Goal: Task Accomplishment & Management: Complete application form

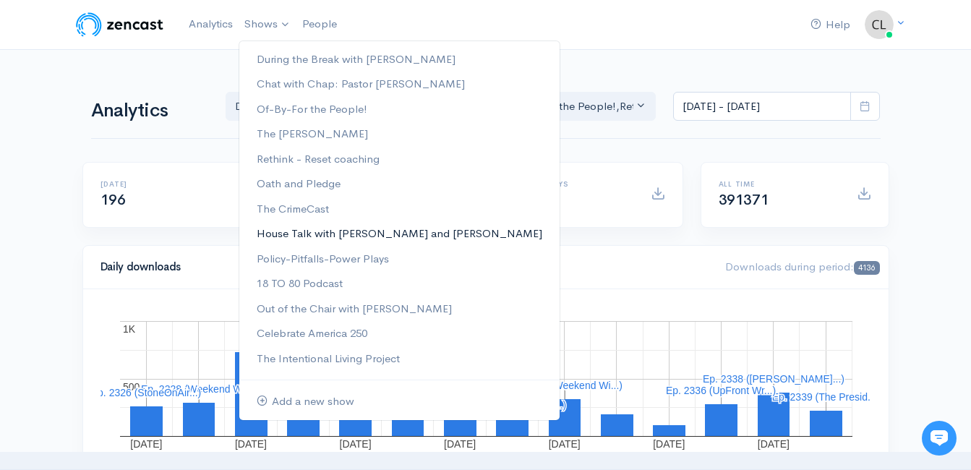
click at [294, 236] on link "House Talk with [PERSON_NAME] and [PERSON_NAME]" at bounding box center [399, 233] width 320 height 25
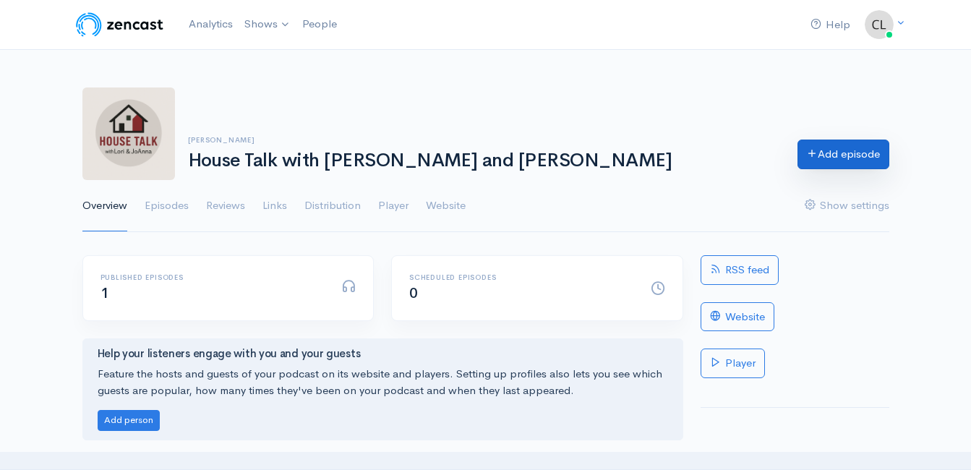
click at [828, 161] on link "Add episode" at bounding box center [844, 155] width 92 height 30
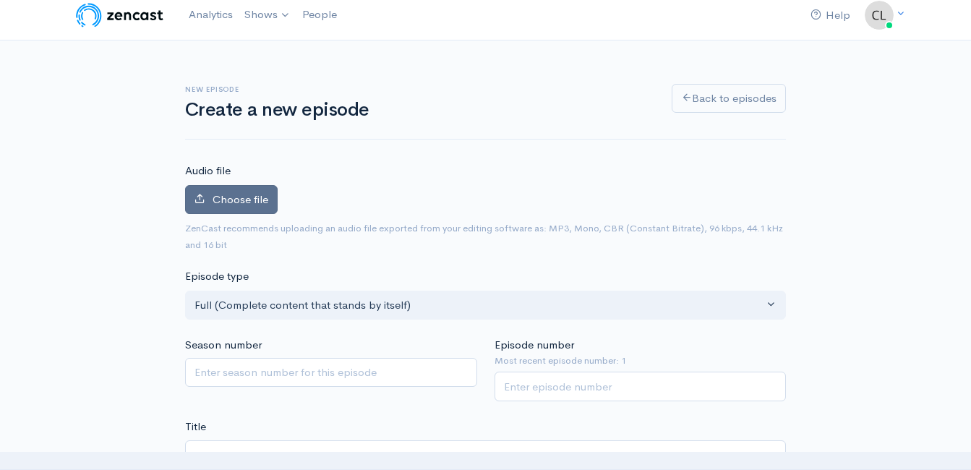
click at [217, 201] on span "Choose file" at bounding box center [241, 199] width 56 height 14
click at [0, 0] on input "Choose file" at bounding box center [0, 0] width 0 height 0
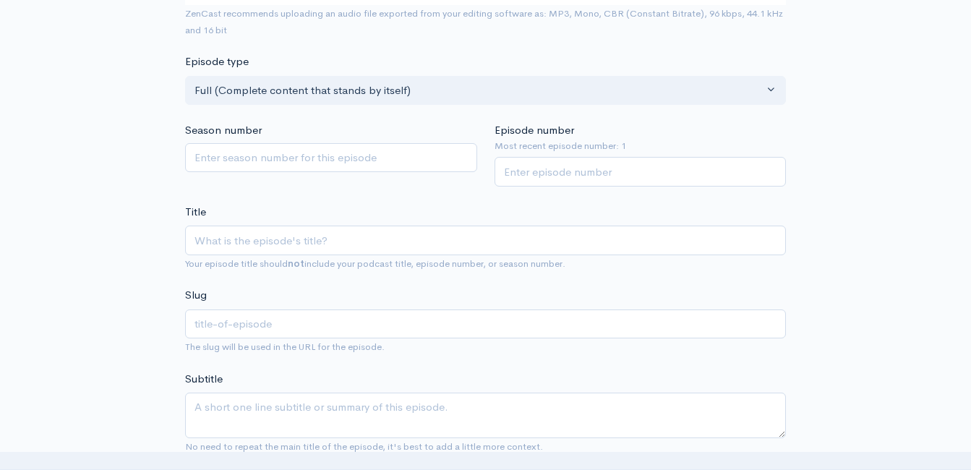
scroll to position [299, 0]
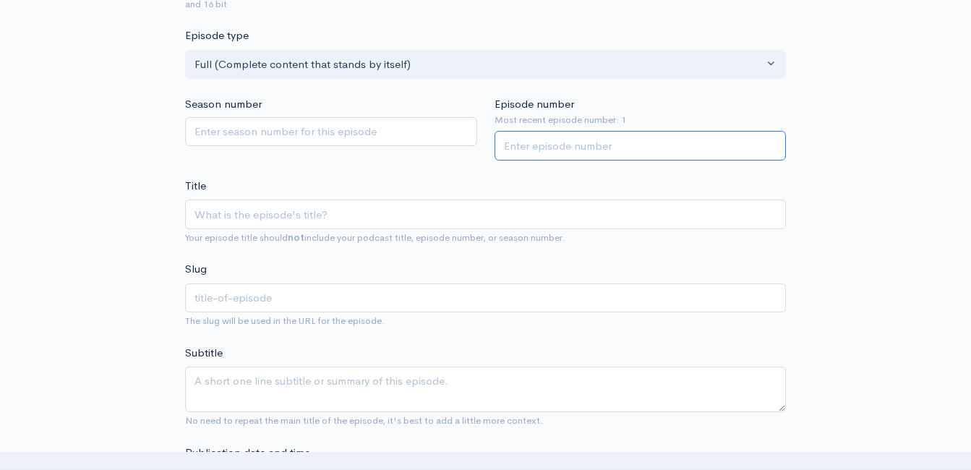
click at [554, 147] on input "Episode number" at bounding box center [641, 146] width 292 height 30
type input "2"
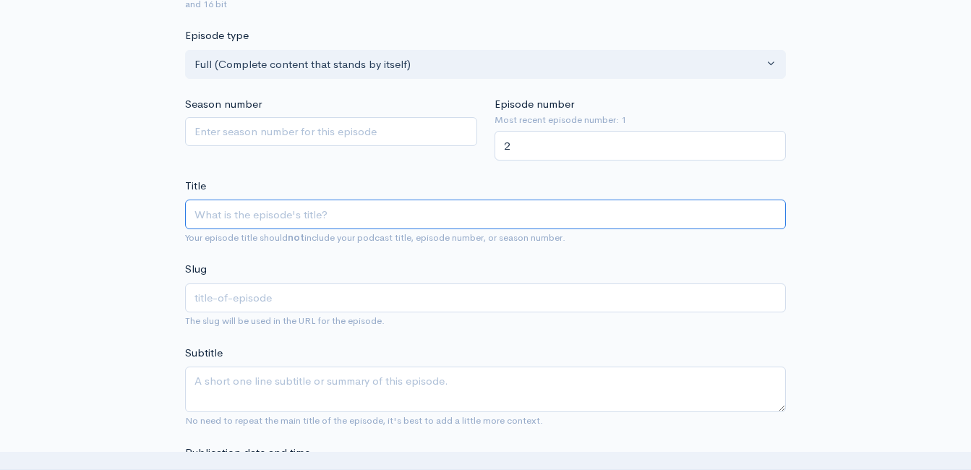
click at [546, 214] on input "Title" at bounding box center [485, 215] width 601 height 30
type input "L"
type input "l"
type input "Le"
type input "le"
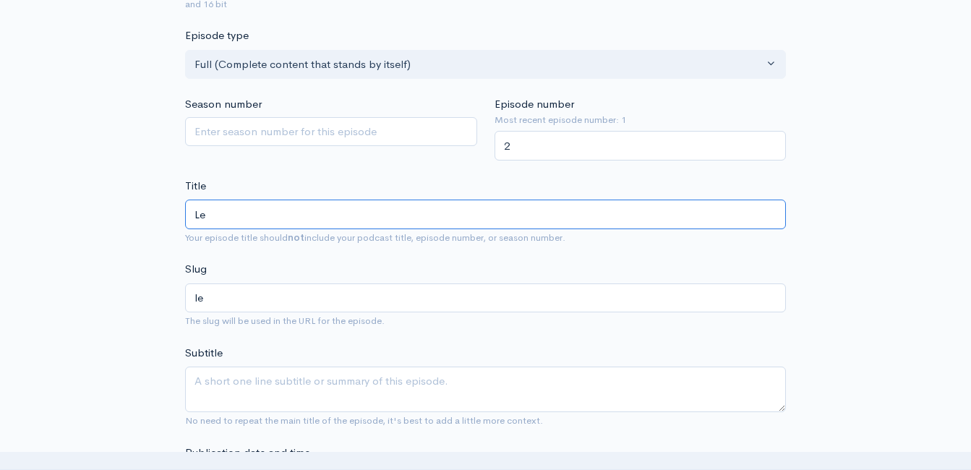
type input "Let"
type input "let"
type input "Let's"
type input "lets"
type input "Let'"
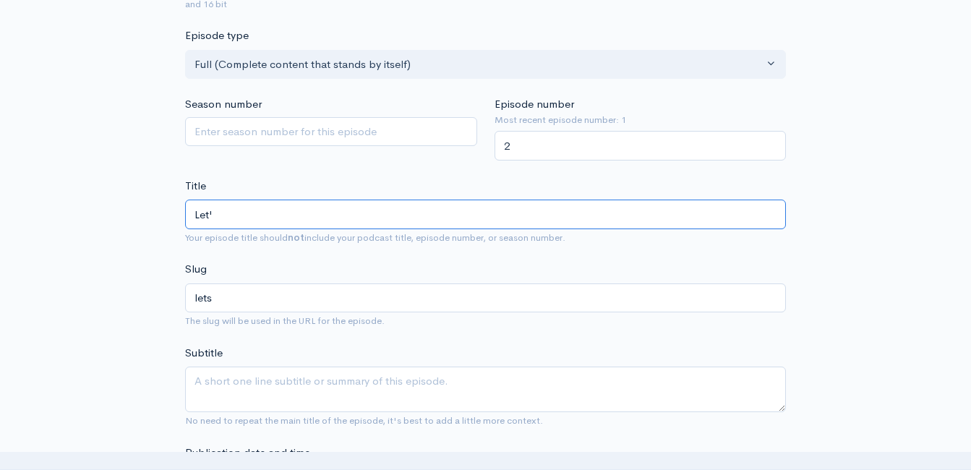
type input "let"
type input "Le"
type input "le"
type input "L"
type input "l"
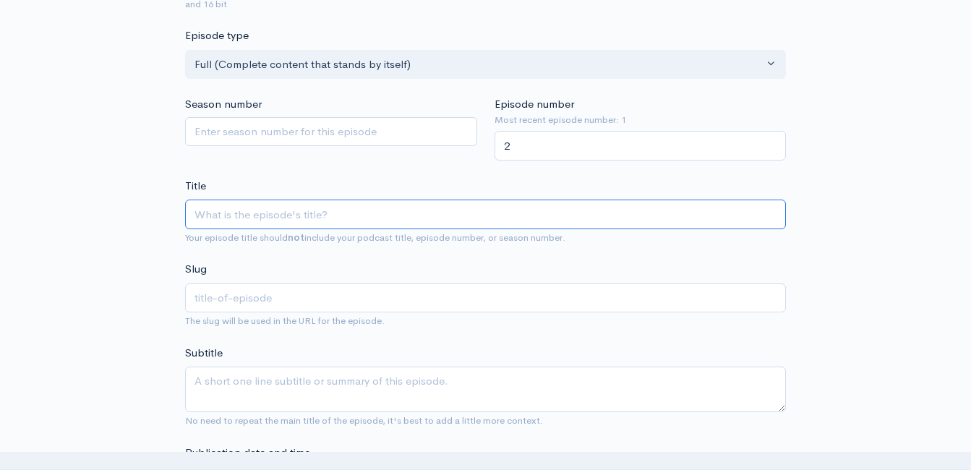
type input "L"
type input "l"
type input "Le"
type input "le"
type input "Let"
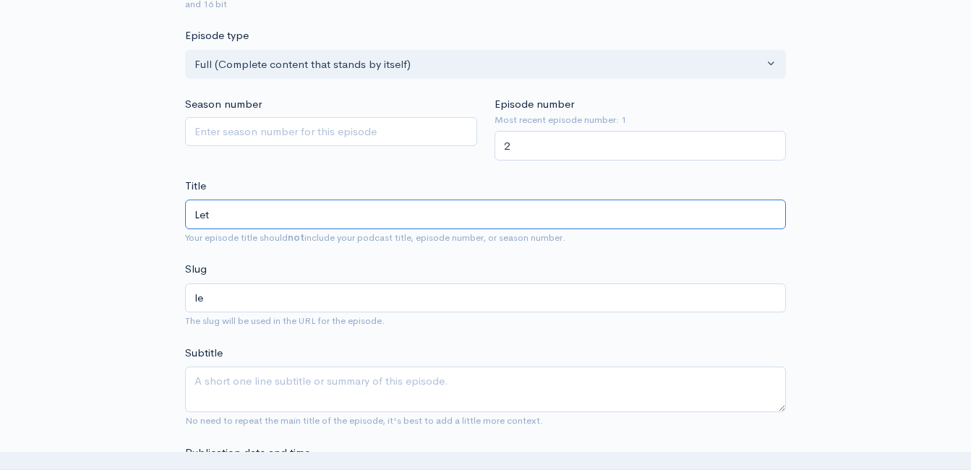
scroll to position [332, 0]
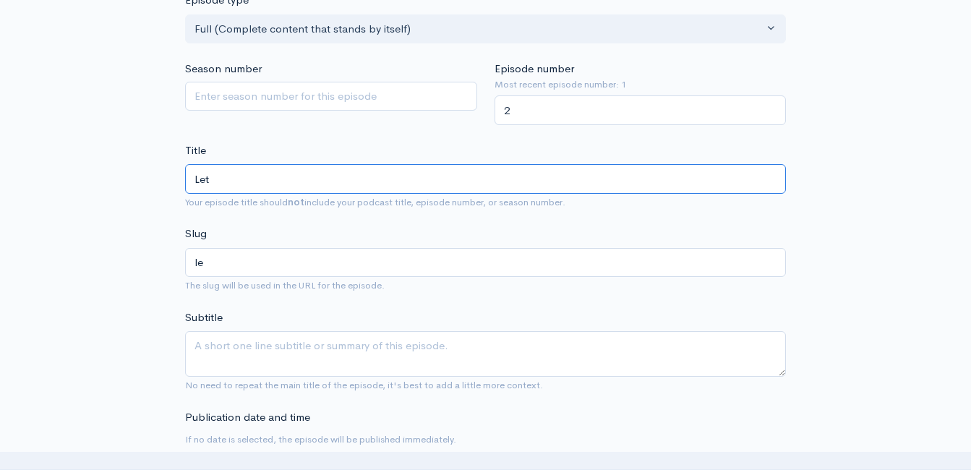
type input "let"
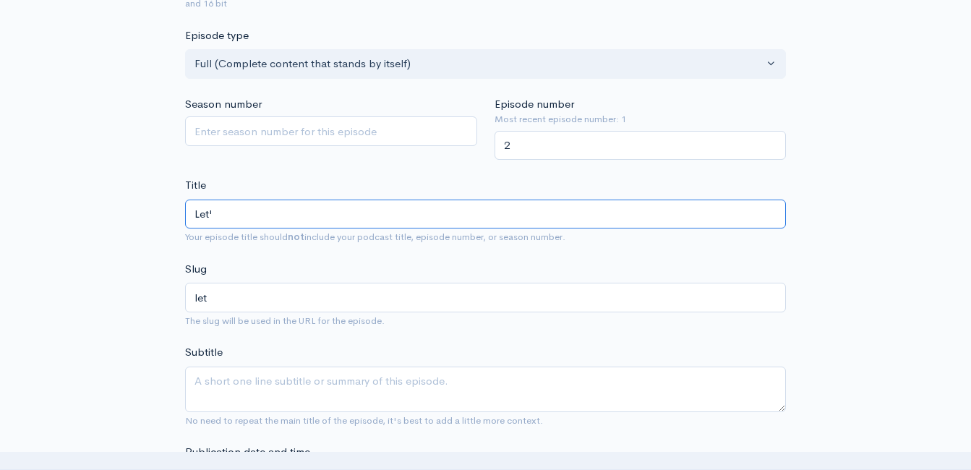
type input "Let's"
type input "lets"
type input "Let's T"
type input "lets-t"
type input "Let's Tal"
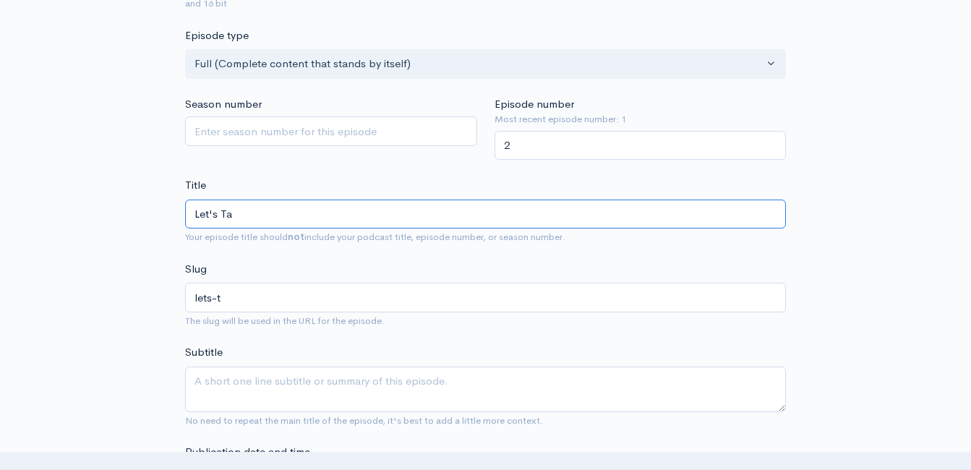
type input "lets-ta"
type input "Let's Talk"
type input "lets-talk"
type input "Let's Talk Ab"
type input "lets-talk-ab"
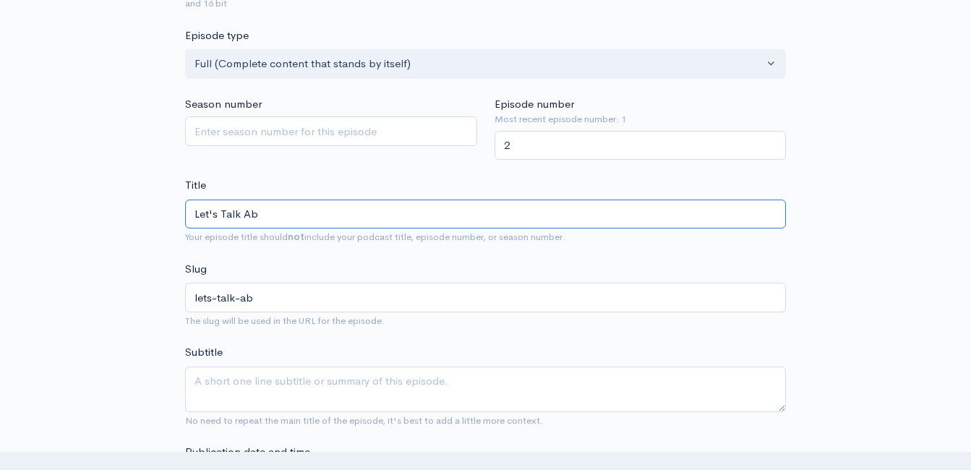
type input "Let's Talk Abo"
type input "lets-talk-abo"
type input "Let's Talk Abou"
type input "lets-talk-abou"
type input "Let's Talk About"
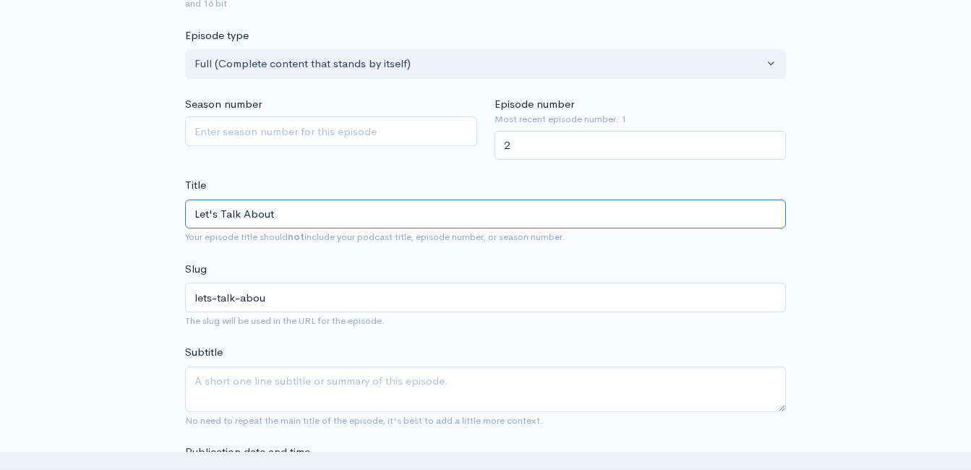
type input "lets-talk-about"
type input "Let's Talk About t"
type input "lets-talk-about-t"
type input "Let's Talk About the"
type input "lets-talk-about-the"
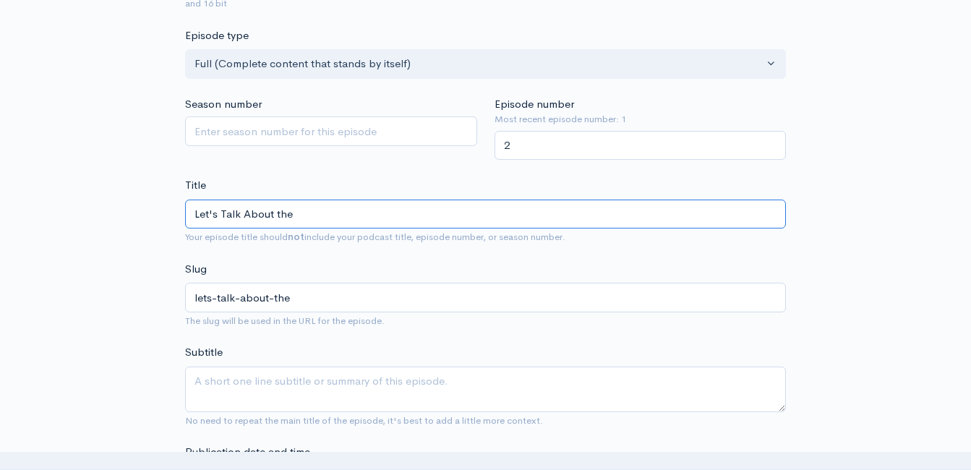
type input "Let's Talk About the L"
type input "lets-talk-about-the-l"
type input "Let's Talk About the Loc"
type input "lets-talk-about-the-loc"
type input "Let's Talk About the Loca"
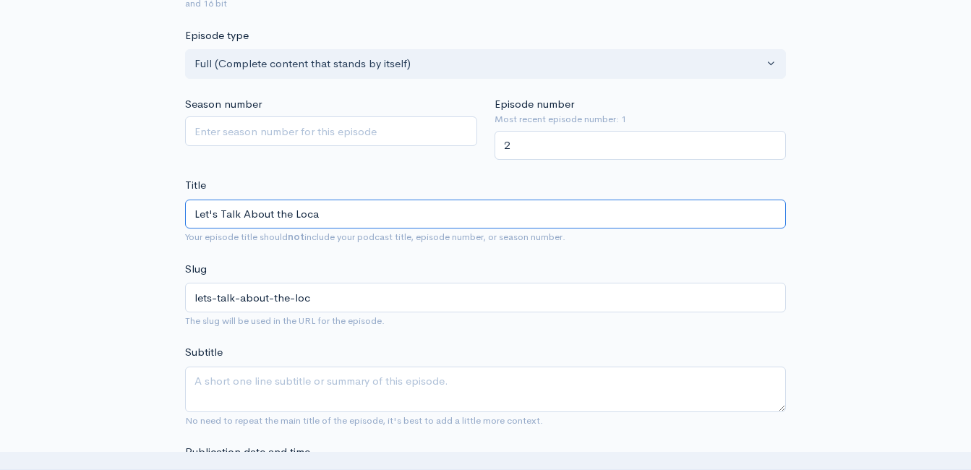
type input "lets-talk-about-the-loca"
type input "Let's Talk About the Local"
type input "lets-talk-about-the-local"
type input "Let's Talk About the Local M"
type input "lets-talk-about-the-local-m"
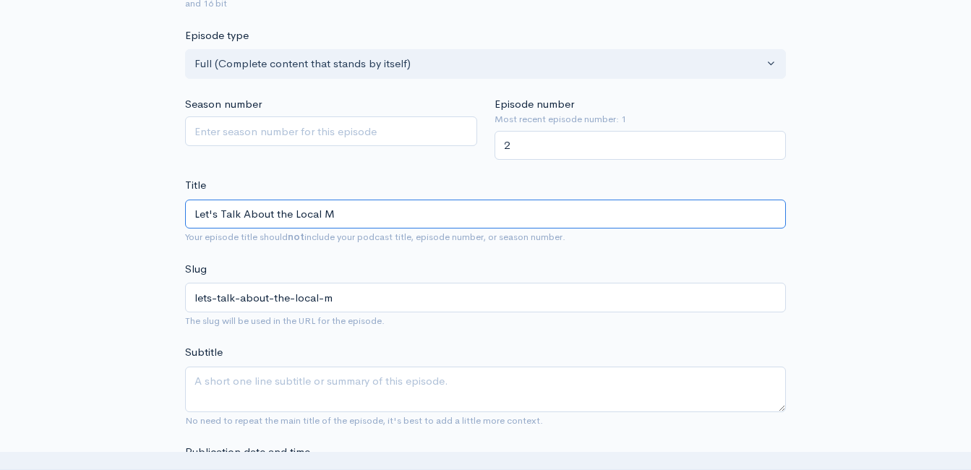
type input "Let's Talk About the Local Ma"
type input "lets-talk-about-the-local-ma"
type input "Let's Talk About the Local Mar"
type input "lets-talk-about-the-local-mar"
type input "Let's Talk About the Local Mark"
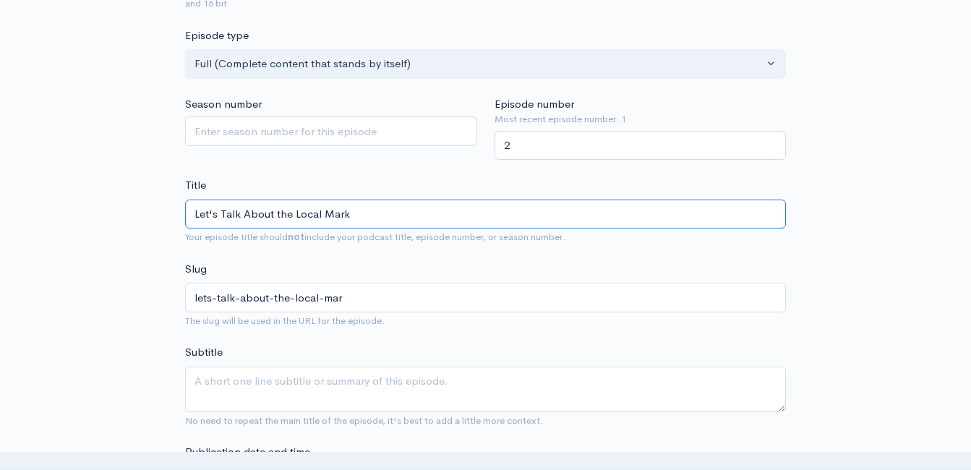
type input "lets-talk-about-the-local-mark"
type input "Let's Talk About the Local Marke"
type input "lets-talk-about-the-local-marke"
type input "Let's Talk About the Local Market"
type input "lets-talk-about-the-local-market"
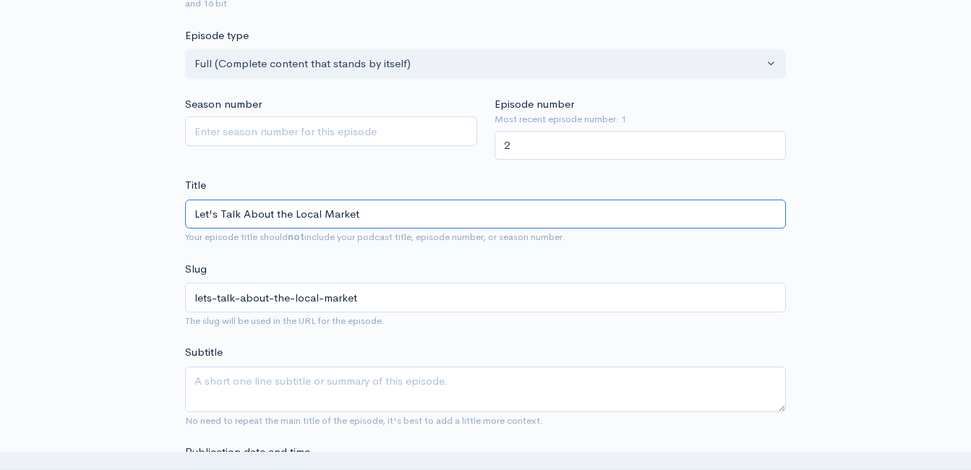
type input "Let's Talk About the Local Market w"
type input "lets-talk-about-the-local-market-w"
type input "Let's Talk About the Local Market wi"
type input "lets-talk-about-the-local-market-wi"
type input "Let's Talk About the Local Market with"
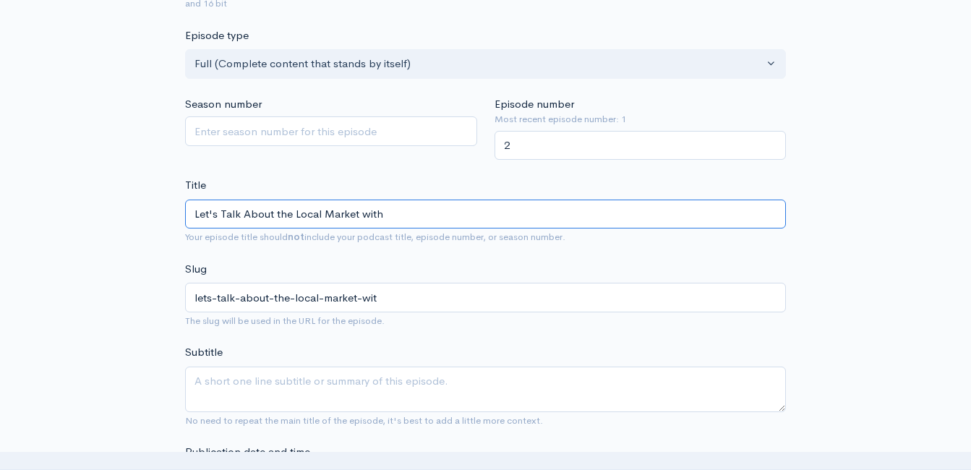
type input "lets-talk-about-the-local-market-with"
type input "Let's Talk About the Local Market with L"
type input "lets-talk-about-the-local-market-with-l"
type input "Let's Talk About the Local Market with Lo"
type input "lets-talk-about-the-local-market-with-lo"
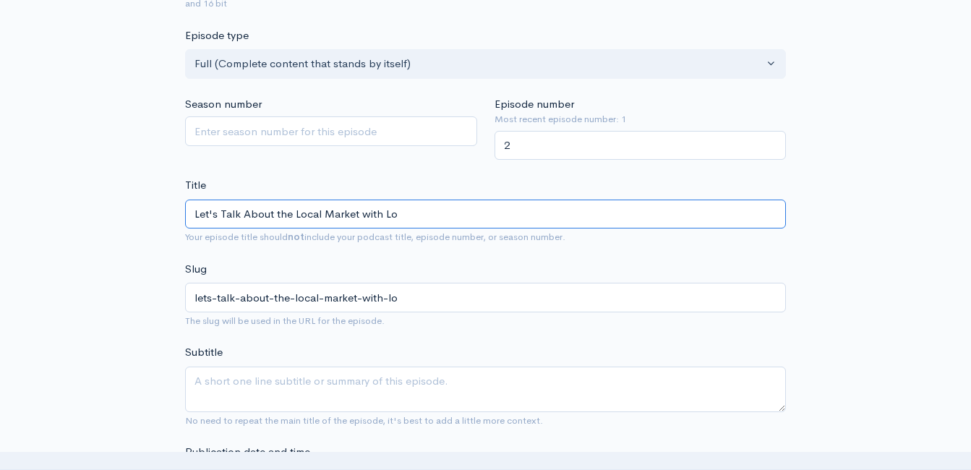
type input "Let's Talk About the Local Market with Lor"
type input "lets-talk-about-the-local-market-with-lor"
type input "Let's Talk About the Local Market with Lori"
type input "lets-talk-about-the-local-market-with-lori"
type input "Let's Talk About the Local Market with Lori an"
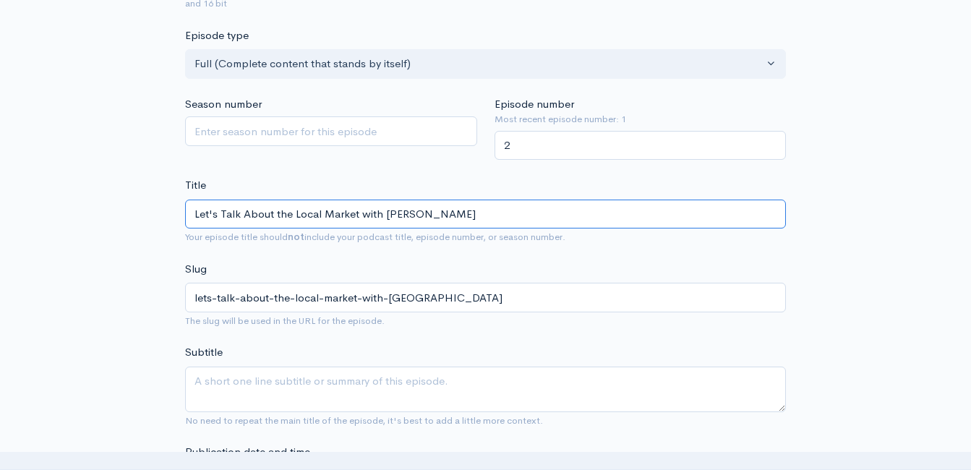
type input "lets-talk-about-the-local-market-with-lori-a"
type input "Let's Talk About the Local Market with Lori and"
type input "lets-talk-about-the-local-market-with-lori-an"
type input "Let's Talk About the Local Market with Lori and"
type input "lets-talk-about-the-local-market-with-lori-and"
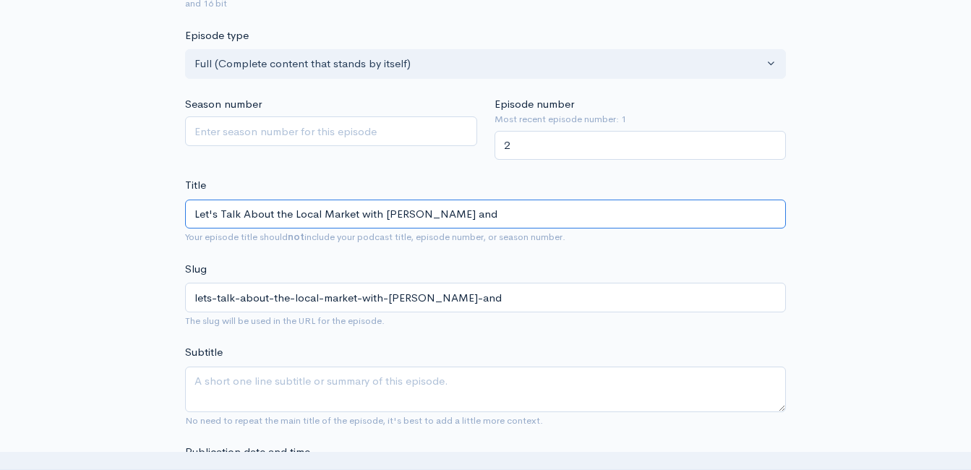
type input "Let's Talk About the Local Market with Lori and J"
type input "lets-talk-about-the-local-market-with-lori-and-j"
type input "Let's Talk About the Local Market with Lori and Jo"
type input "lets-talk-about-the-local-market-with-lori-and-jo"
type input "Let's Talk About the Local Market with Lori and JoA"
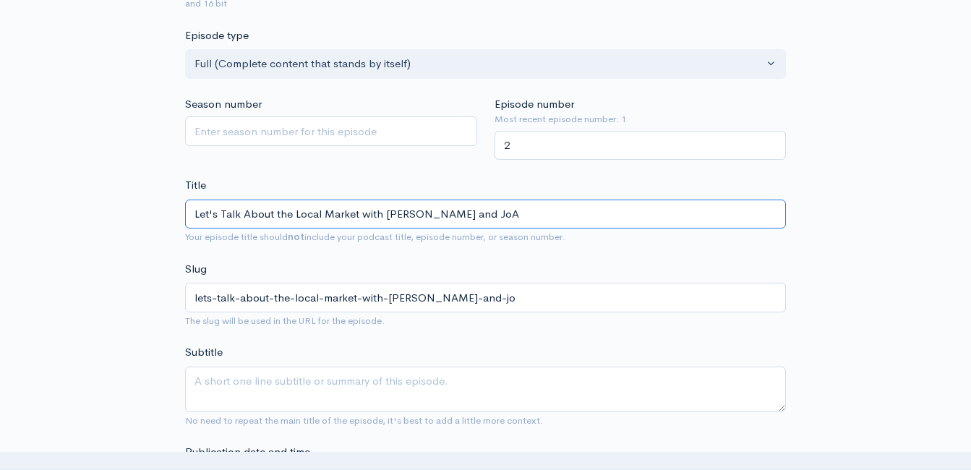
type input "lets-talk-about-the-local-market-with-lori-and-joa"
type input "Let's Talk About the Local Market with Lori and JoAn"
type input "lets-talk-about-the-local-market-with-lori-and-joan"
type input "Let's Talk About the Local Market with Lori and JoAnn"
type input "lets-talk-about-the-local-market-with-lori-and-joann"
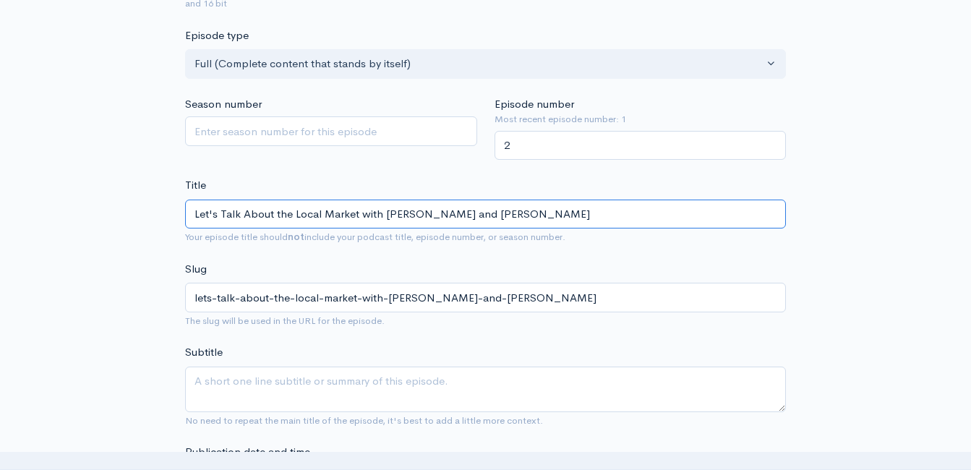
type input "Let's Talk About the Local Market with Lori and JoAnna"
type input "lets-talk-about-the-local-market-with-lori-and-joanna"
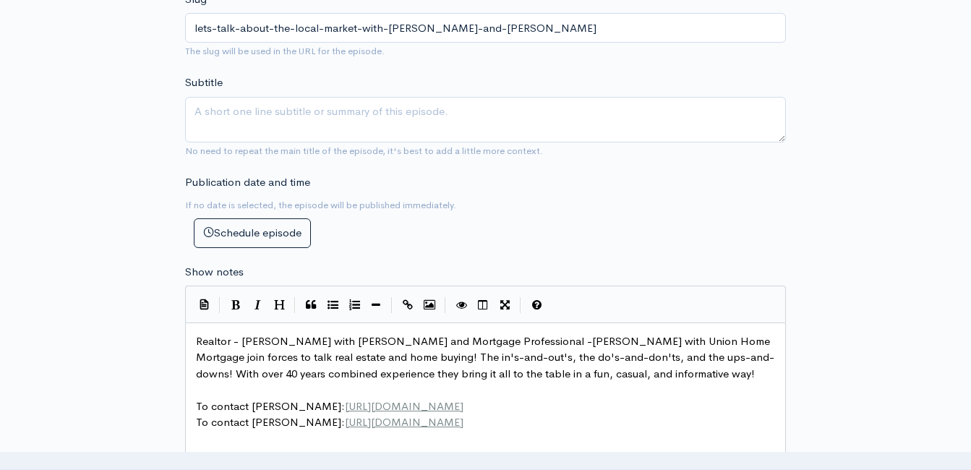
scroll to position [621, 0]
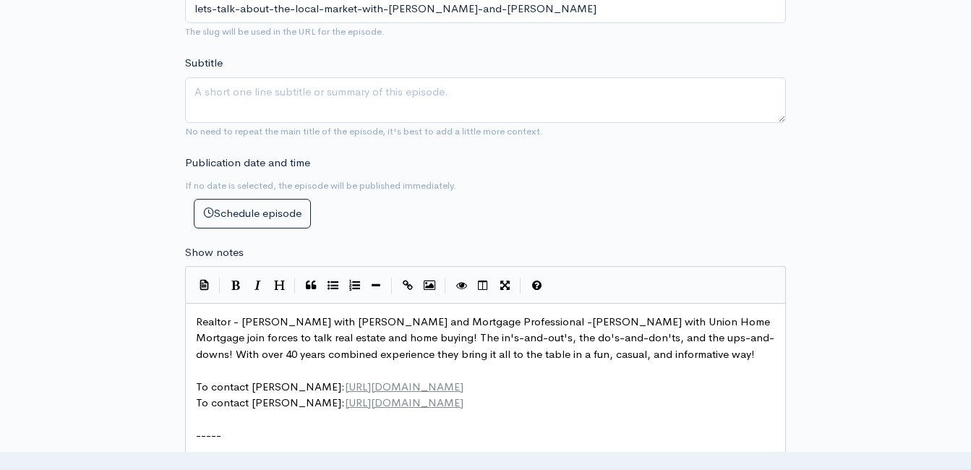
type input "Let's Talk About the Local Market with Lori and JoAnna"
click at [196, 321] on span "Realtor - Lori Montieth with Keller Williams and Mortgage Professional -JoAnna …" at bounding box center [485, 338] width 579 height 46
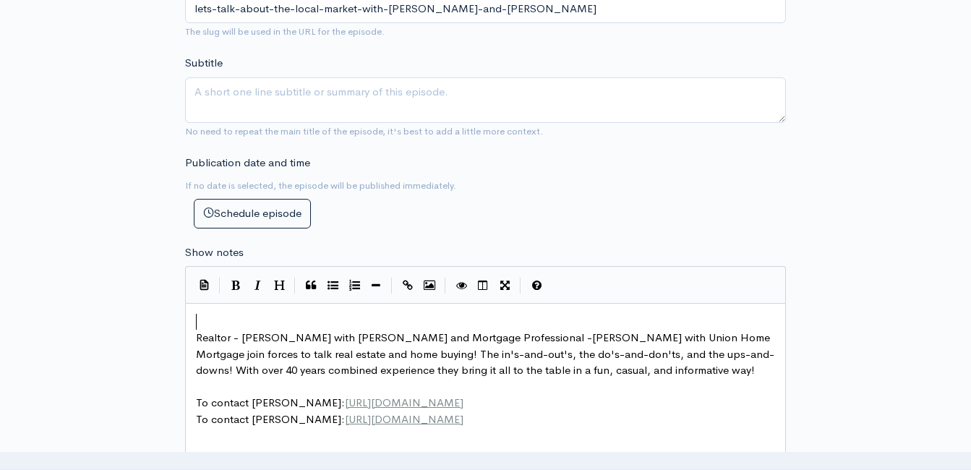
click at [361, 315] on pre "​" at bounding box center [491, 322] width 596 height 17
type textarea "Let's talk about the housing market!"
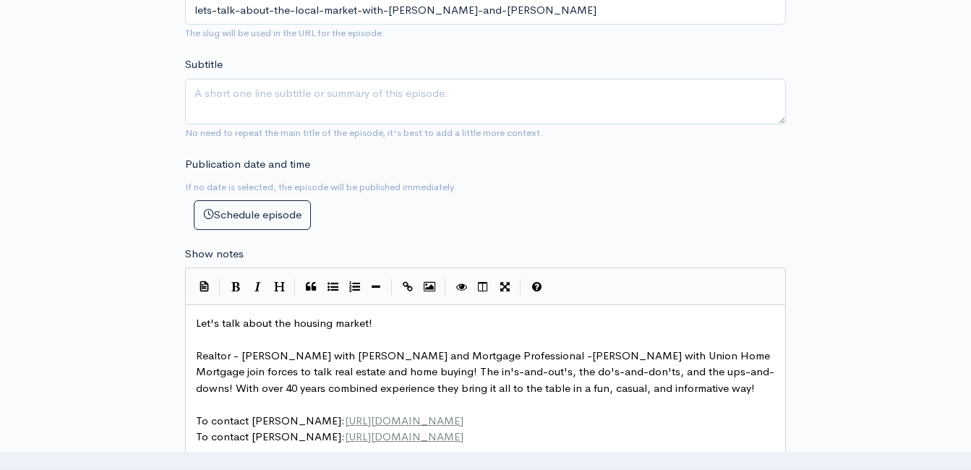
scroll to position [332, 0]
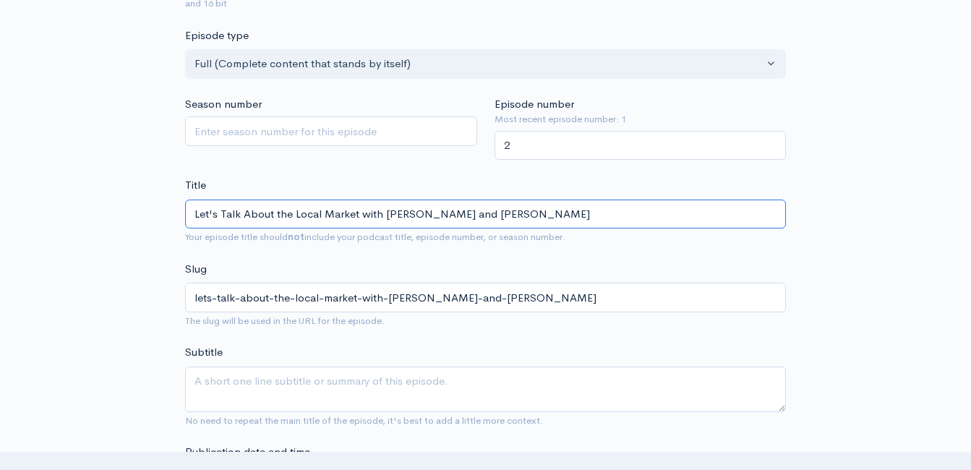
click at [322, 213] on input "Let's Talk About the Local Market with Lori and JoAnna" at bounding box center [485, 215] width 601 height 30
type input "Let's Talk About the Local HMarket with Lori and JoAnna"
type input "lets-talk-about-the-local-hmarket-with-lori-and-joanna"
type input "Let's Talk About the Local HoMarket with Lori and JoAnna"
type input "lets-talk-about-the-local-homarket-with-lori-and-joanna"
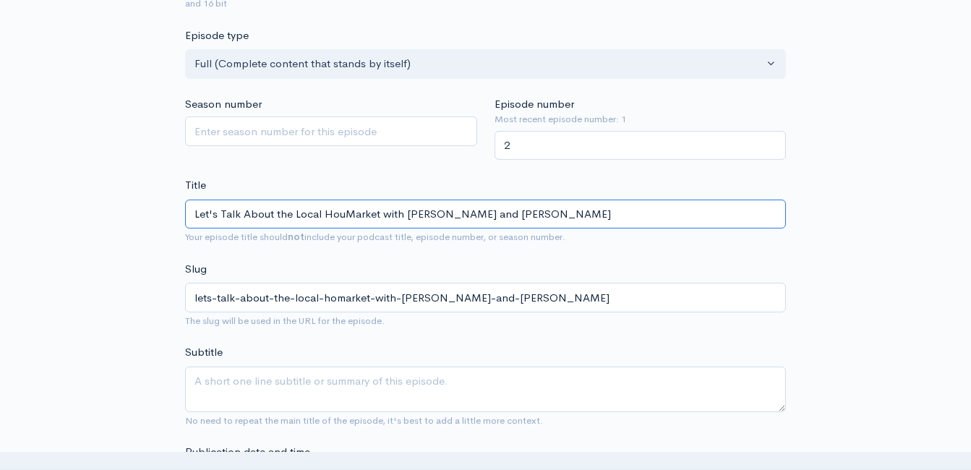
type input "Let's Talk About the Local HousMarket with Lori and JoAnna"
type input "lets-talk-about-the-local-housmarket-with-lori-and-joanna"
type input "Let's Talk About the Local HousinMarket with Lori and JoAnna"
type input "lets-talk-about-the-local-housinmarket-with-lori-and-joanna"
type input "Let's Talk About the Local HousingMarket with Lori and JoAnna"
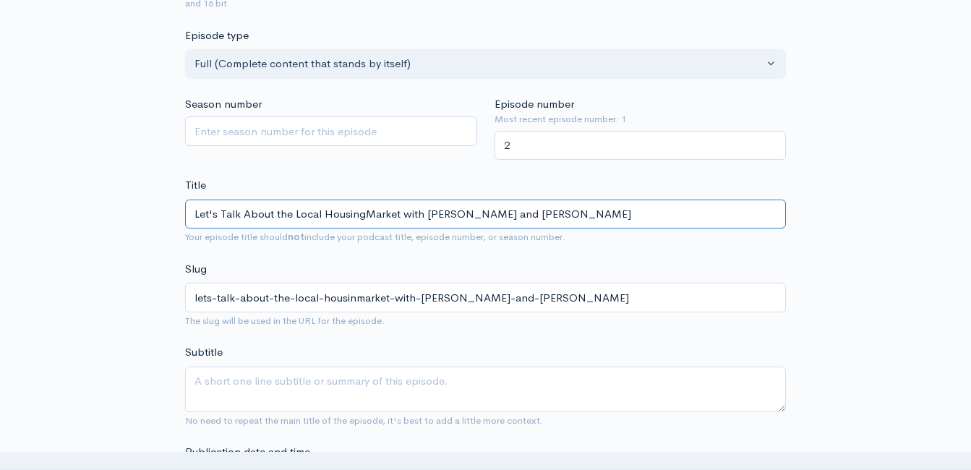
type input "lets-talk-about-the-local-housingmarket-with-lori-and-joanna"
type input "Let's Talk About the Local Housing Market with Lori and JoAnna"
type input "lets-talk-about-the-local-housing-market-with-lori-and-joanna"
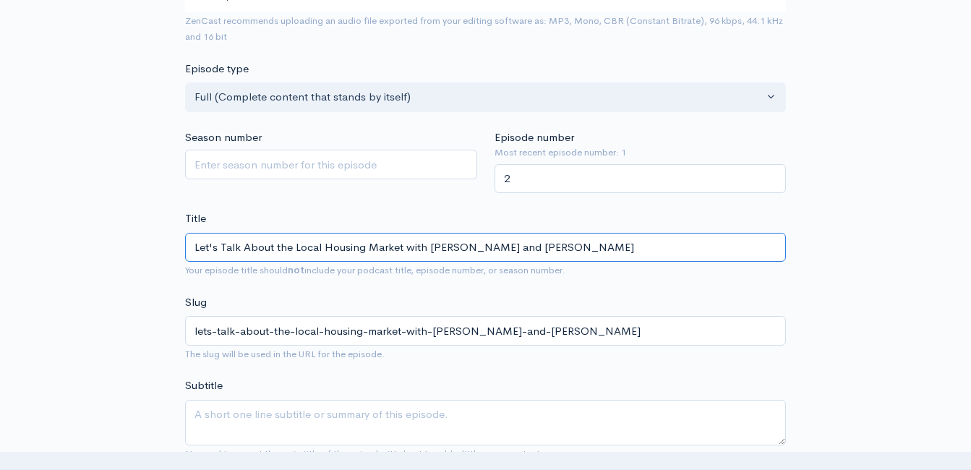
scroll to position [0, 0]
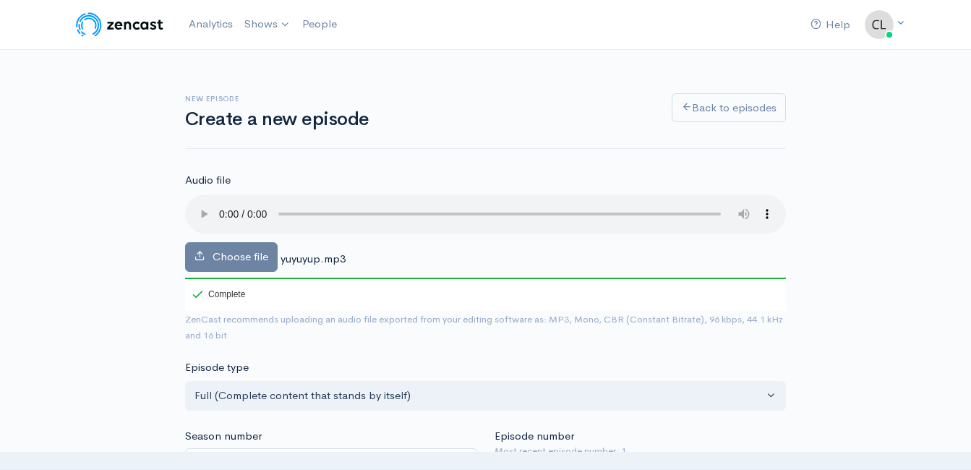
type input "Let's Talk About the Local Housing Market with Lori and JoAnna"
click at [223, 261] on span "Choose file" at bounding box center [241, 257] width 56 height 14
click at [0, 0] on input "Choose file" at bounding box center [0, 0] width 0 height 0
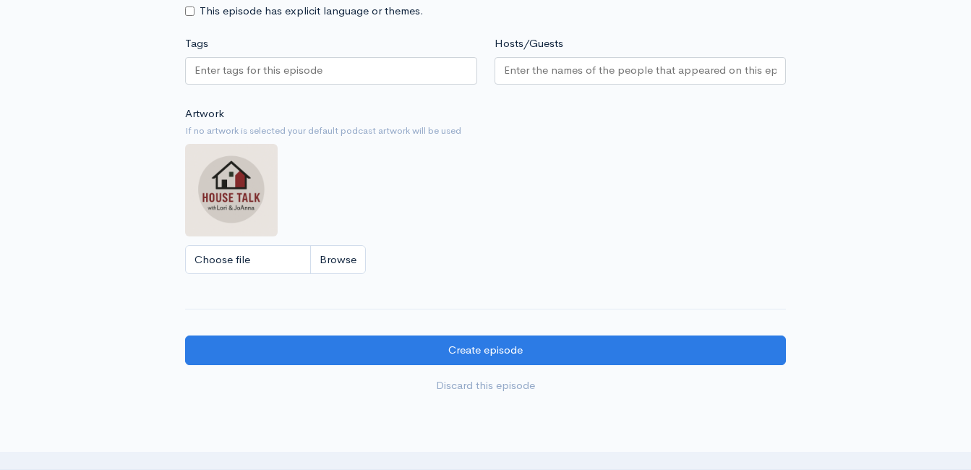
scroll to position [1230, 0]
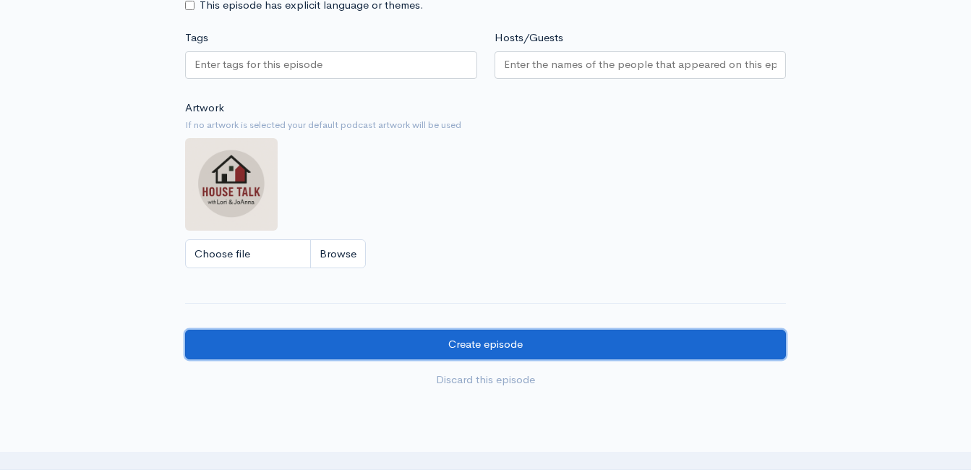
click at [576, 339] on input "Create episode" at bounding box center [485, 345] width 601 height 30
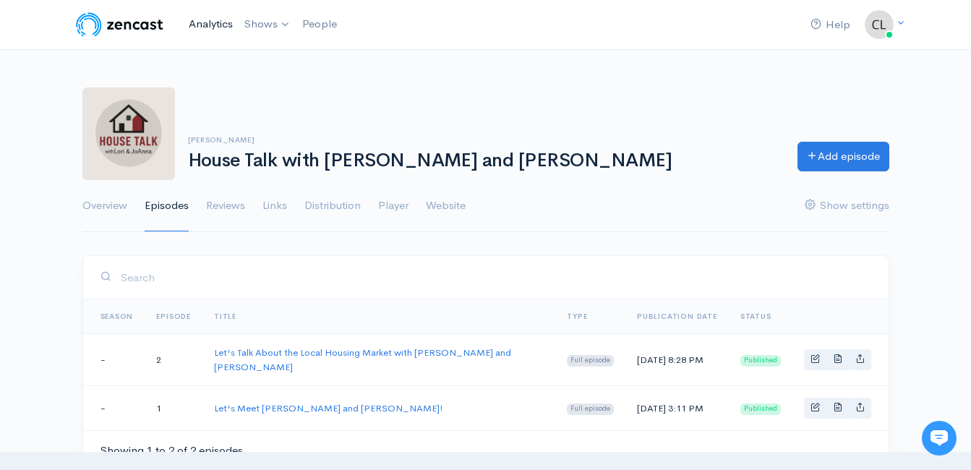
click at [205, 24] on link "Analytics" at bounding box center [211, 24] width 56 height 31
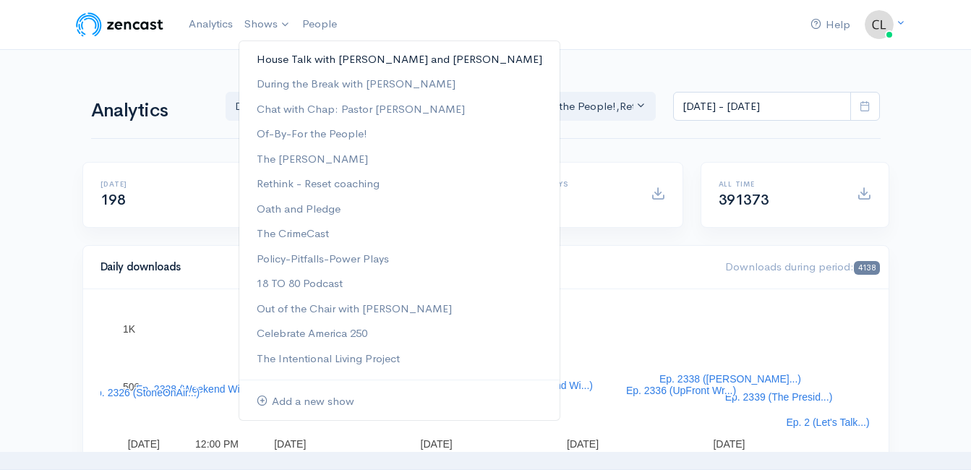
click at [286, 60] on link "House Talk with [PERSON_NAME] and [PERSON_NAME]" at bounding box center [399, 59] width 320 height 25
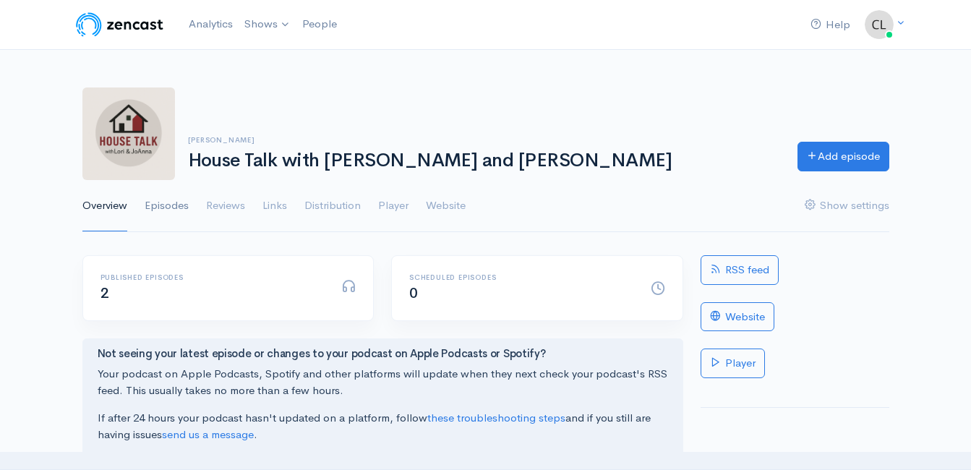
click at [182, 205] on link "Episodes" at bounding box center [167, 206] width 44 height 52
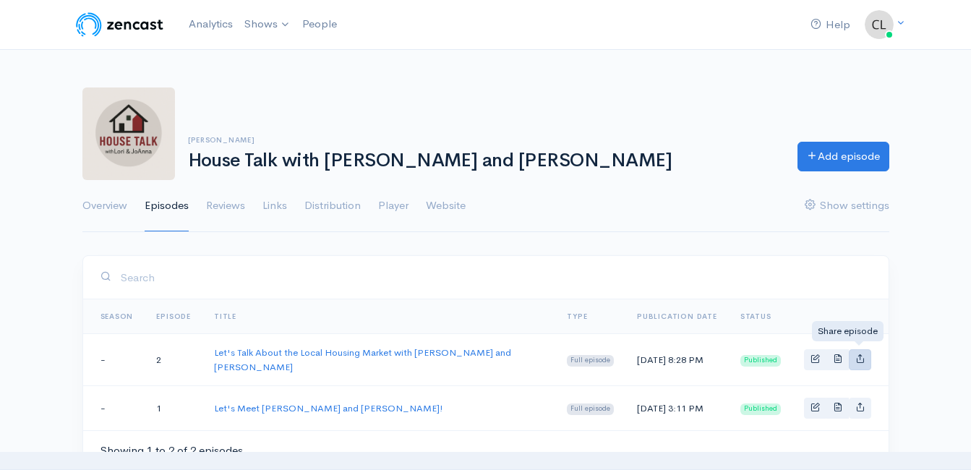
click at [864, 356] on icon "Basic example" at bounding box center [860, 358] width 9 height 9
type input "https://house-talk-with-lori-and-joanna.zencast.website/episodes/lets-talk-abou…"
type input "https://media.zencast.fm/house-talk-with-lori-and-joanna/e8cf35e6-8b48-4379-b0a…"
type input "<iframe src='https://share.zencast.fm/embed/episode/e8cf35e6-8b48-4379-b0aa-be3…"
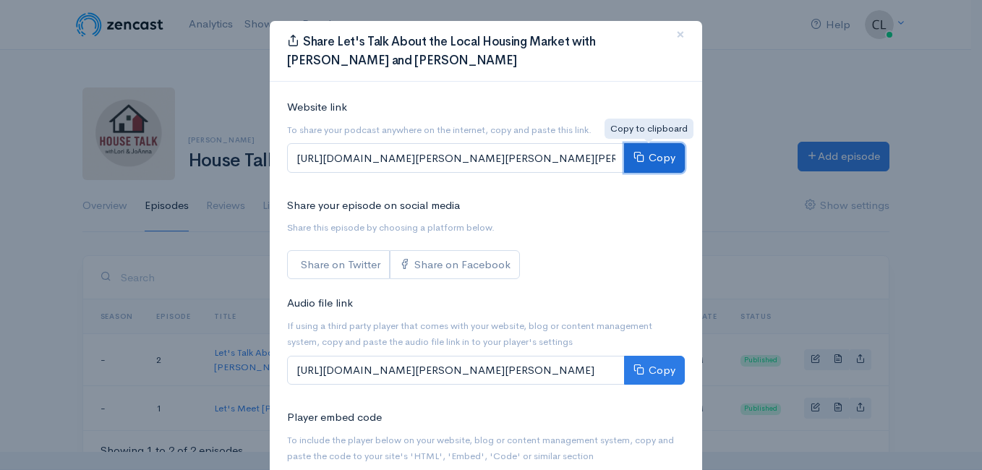
click at [650, 156] on button "Copy" at bounding box center [654, 158] width 61 height 30
click at [203, 34] on div "Share Let's Talk About the Local Housing Market with Lori and JoAnna × Website …" at bounding box center [491, 235] width 982 height 470
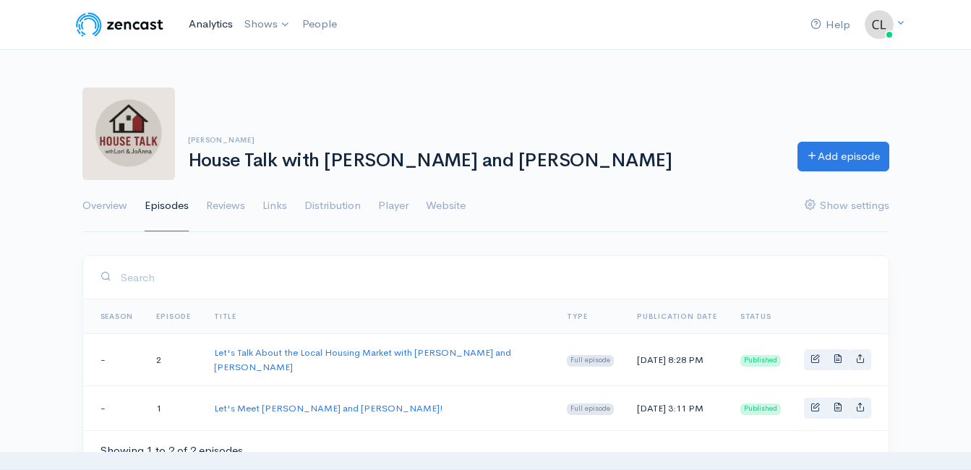
click at [202, 30] on link "Analytics" at bounding box center [211, 24] width 56 height 31
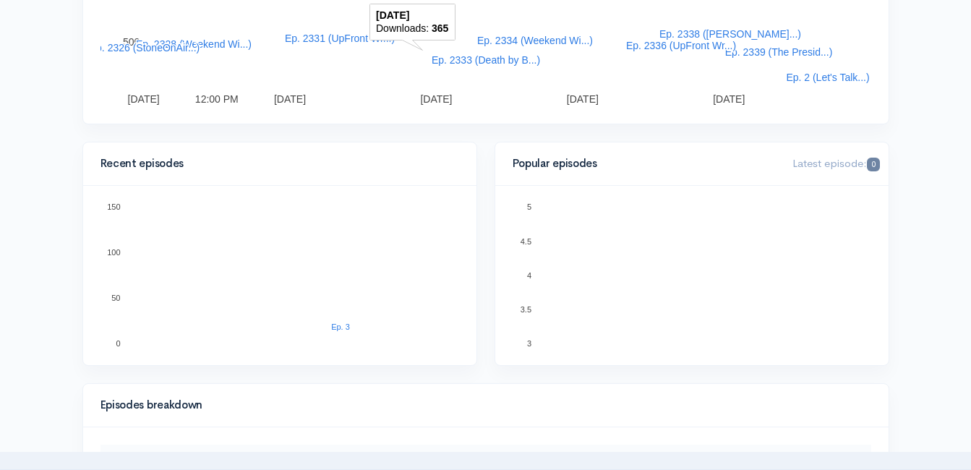
scroll to position [362, 0]
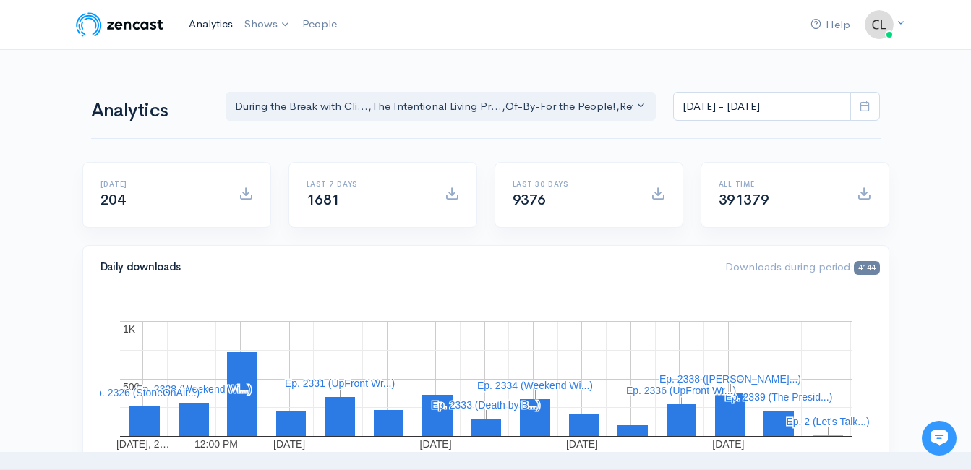
click at [210, 13] on link "Analytics" at bounding box center [211, 24] width 56 height 31
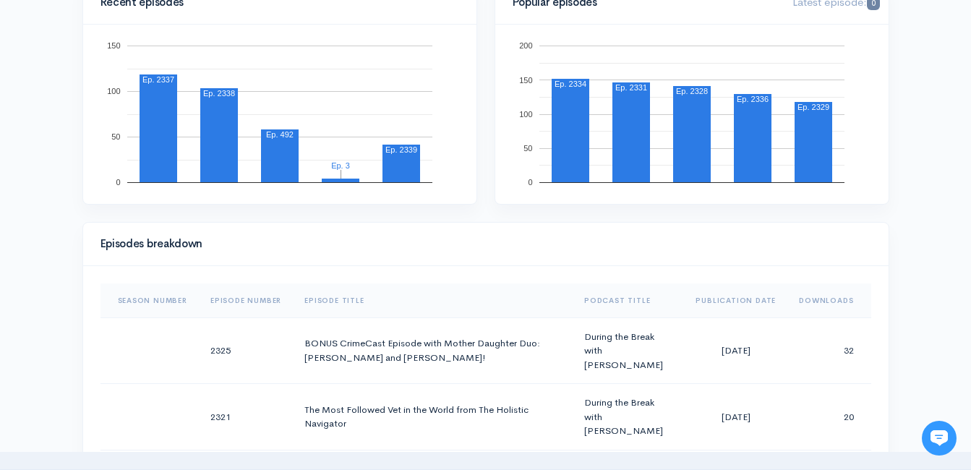
scroll to position [298, 0]
